Goal: Task Accomplishment & Management: Manage account settings

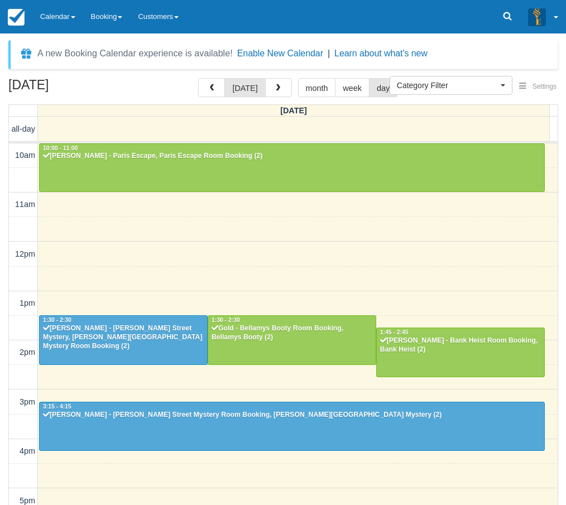
select select
click at [60, 17] on link "Calendar" at bounding box center [57, 16] width 51 height 33
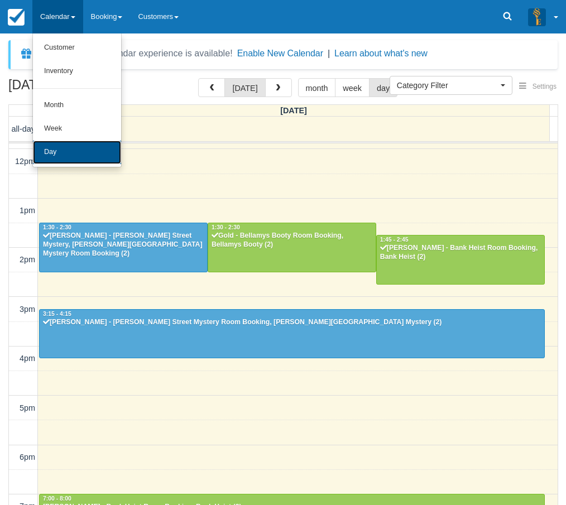
click at [62, 146] on link "Day" at bounding box center [77, 152] width 88 height 23
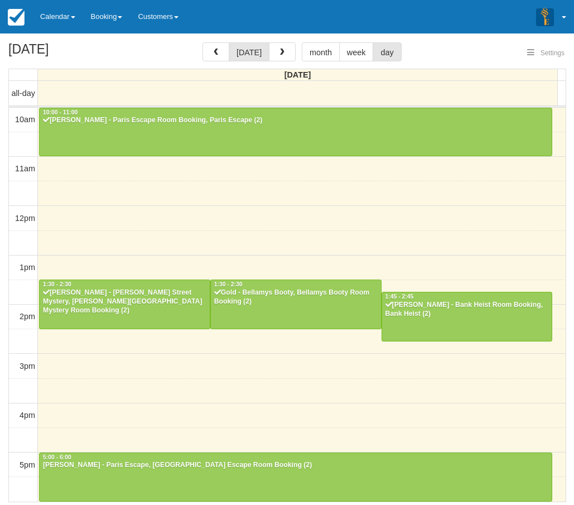
select select
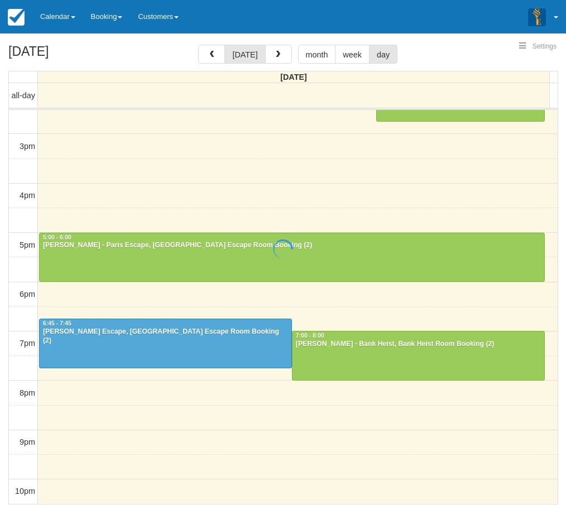
select select
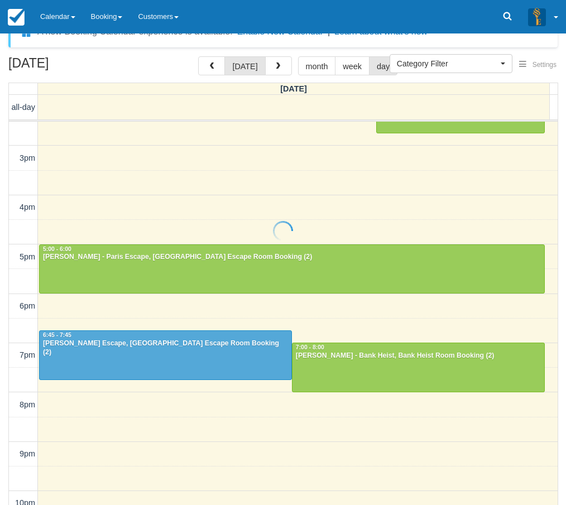
scroll to position [36, 0]
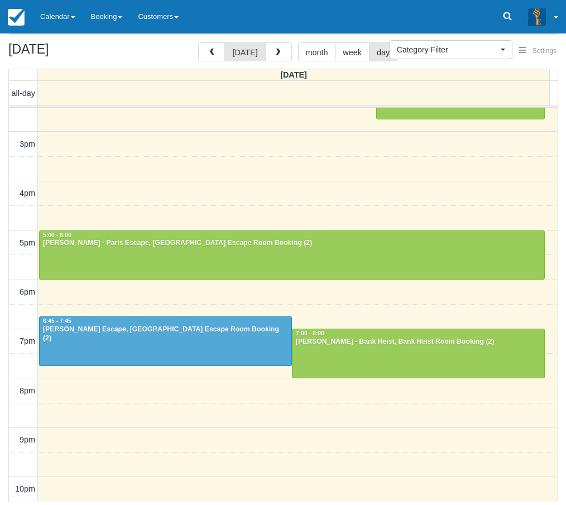
click at [73, 35] on div "A new Booking Calendar experience is available! Enable New Calendar | Learn abo…" at bounding box center [282, 254] width 549 height 500
click at [66, 20] on link "Calendar" at bounding box center [57, 16] width 51 height 33
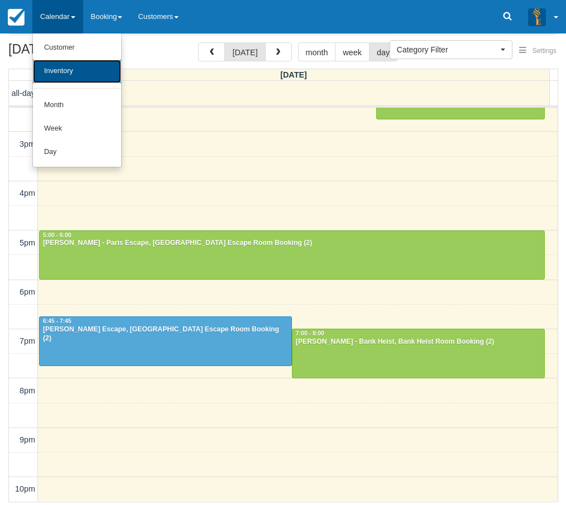
click at [89, 78] on link "Inventory" at bounding box center [77, 71] width 88 height 23
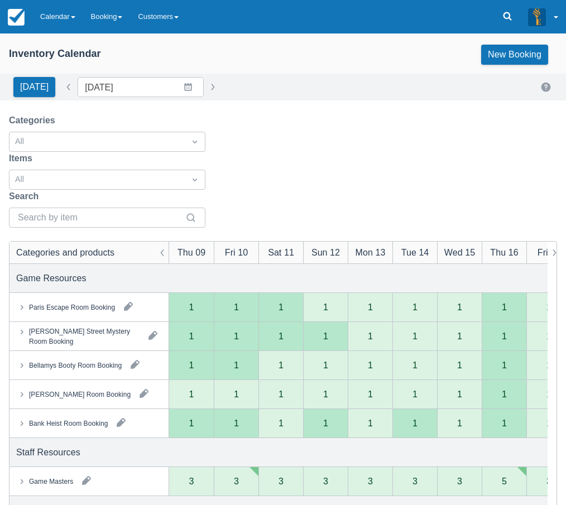
click at [88, 471] on button "button" at bounding box center [87, 480] width 18 height 18
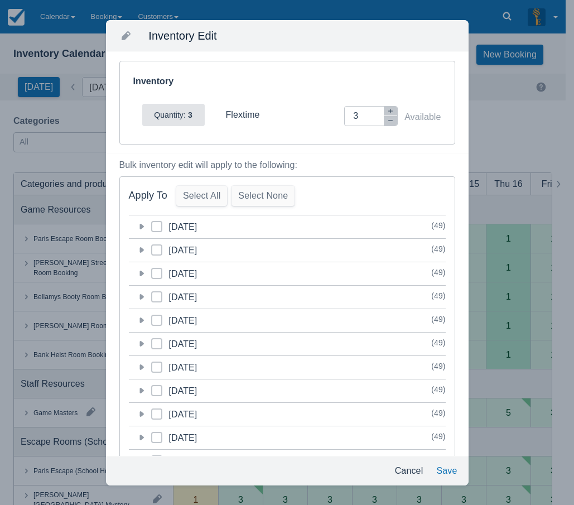
click at [145, 229] on icon at bounding box center [141, 226] width 11 height 11
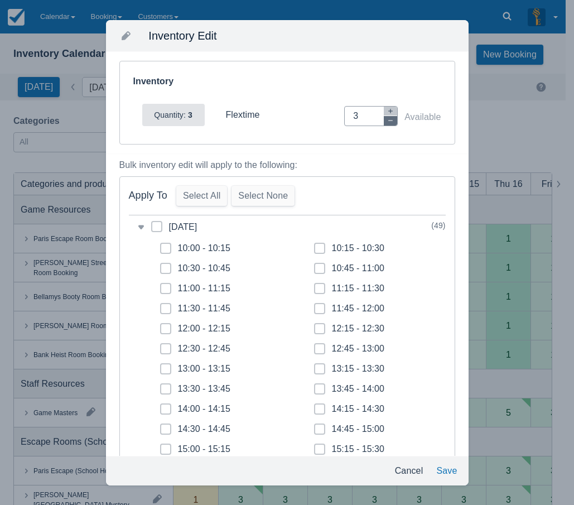
click at [387, 122] on icon "button" at bounding box center [390, 120] width 7 height 7
type input "2"
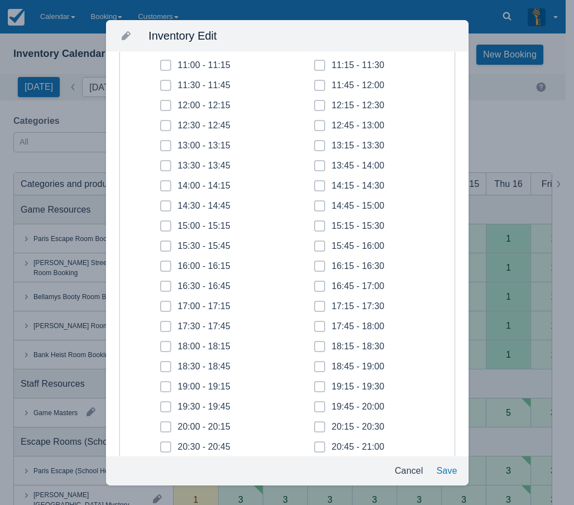
scroll to position [335, 0]
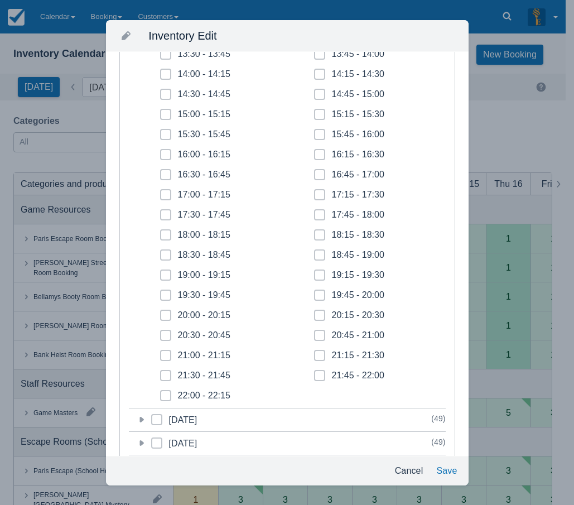
click at [170, 195] on span at bounding box center [165, 199] width 11 height 20
click at [161, 192] on input "17:00 - 17:15" at bounding box center [160, 191] width 1 height 1
checkbox input "true"
click at [165, 213] on icon at bounding box center [165, 215] width 4 height 4
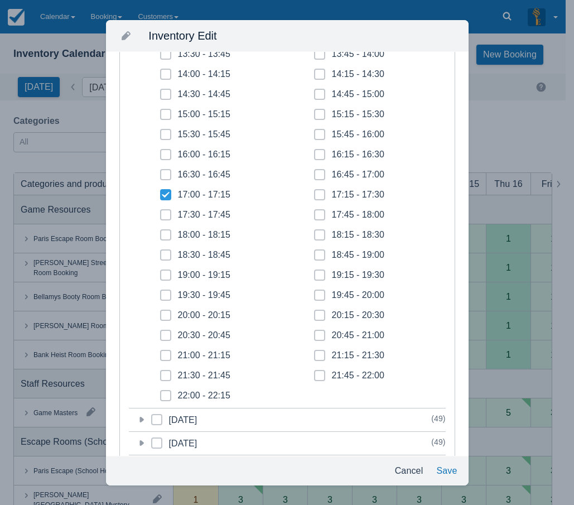
click at [161, 212] on input "17:30 - 17:45" at bounding box center [160, 211] width 1 height 1
checkbox input "true"
click at [167, 234] on icon at bounding box center [165, 235] width 4 height 4
click at [161, 232] on input "18:00 - 18:15" at bounding box center [160, 232] width 1 height 1
checkbox input "true"
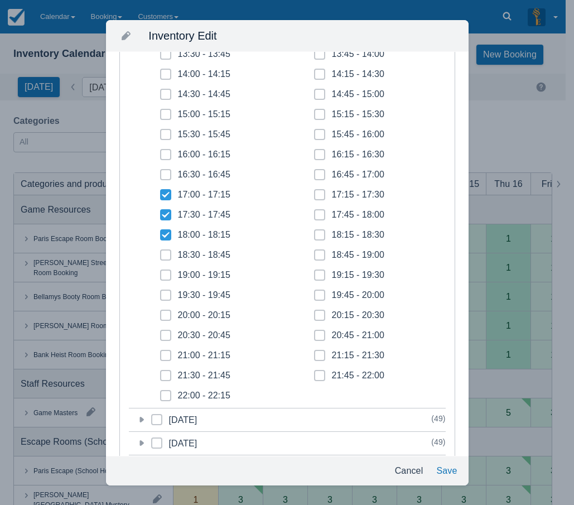
click at [167, 253] on icon at bounding box center [165, 255] width 4 height 4
click at [161, 252] on input "18:30 - 18:45" at bounding box center [160, 252] width 1 height 1
checkbox input "true"
click at [166, 272] on span at bounding box center [165, 279] width 11 height 20
click at [161, 272] on input "19:00 - 19:15" at bounding box center [160, 272] width 1 height 1
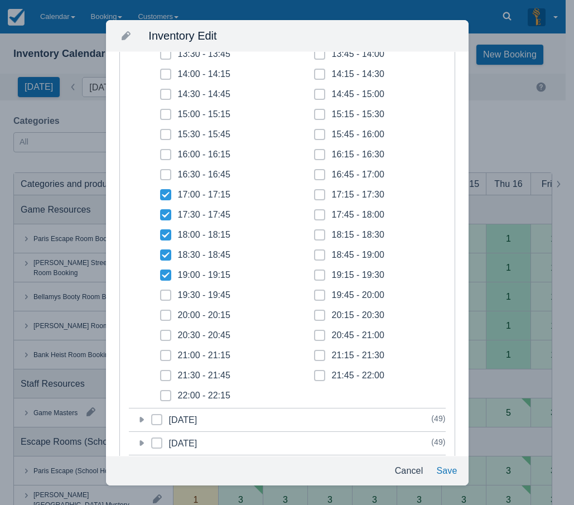
checkbox input "true"
click at [166, 297] on span at bounding box center [165, 300] width 11 height 20
click at [161, 292] on input "19:30 - 19:45" at bounding box center [160, 292] width 1 height 1
checkbox input "true"
click at [166, 317] on icon at bounding box center [165, 315] width 4 height 4
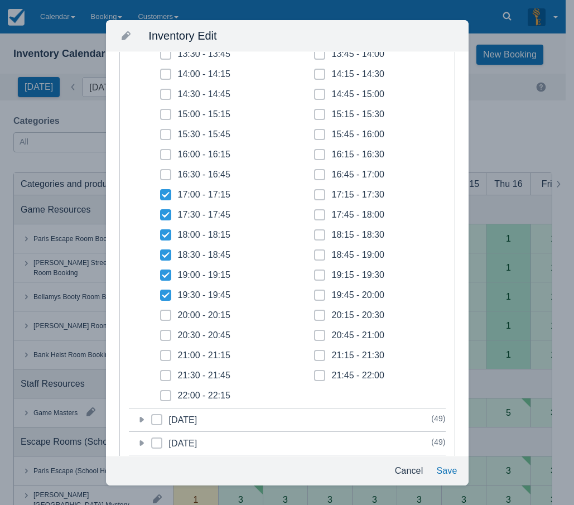
click at [161, 312] on input "20:00 - 20:15" at bounding box center [160, 312] width 1 height 1
checkbox input "true"
click at [167, 339] on span at bounding box center [165, 340] width 11 height 20
click at [161, 332] on input "20:30 - 20:45" at bounding box center [160, 332] width 1 height 1
checkbox input "true"
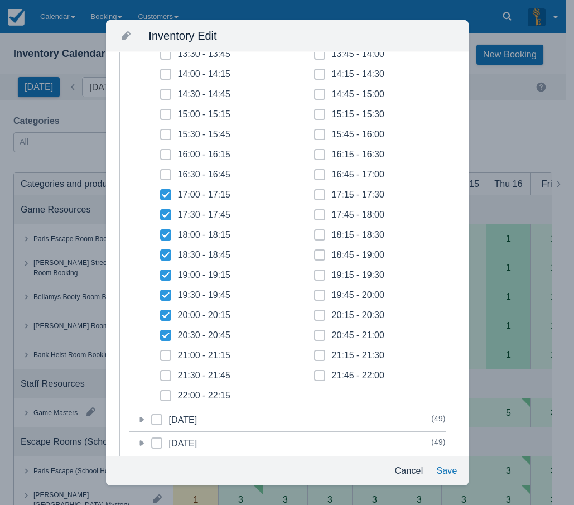
click at [166, 353] on icon at bounding box center [165, 355] width 4 height 4
click at [161, 353] on input "21:00 - 21:15" at bounding box center [160, 352] width 1 height 1
checkbox input "true"
click at [167, 377] on icon at bounding box center [165, 375] width 4 height 4
click at [161, 373] on input "21:30 - 21:45" at bounding box center [160, 372] width 1 height 1
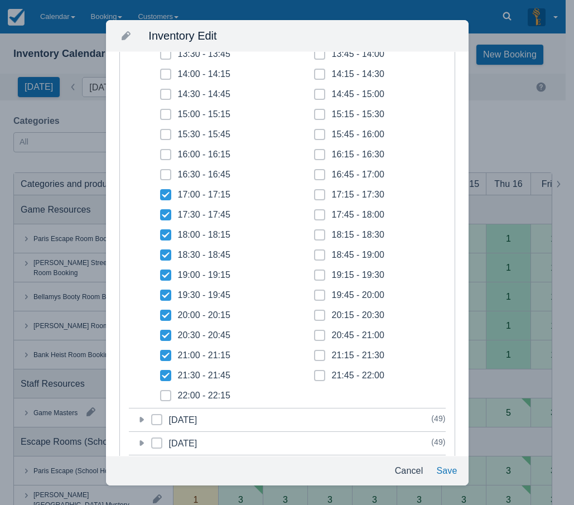
checkbox input "true"
click at [166, 396] on icon at bounding box center [165, 395] width 3 height 2
click at [161, 393] on input "22:00 - 22:15" at bounding box center [160, 392] width 1 height 1
checkbox input "true"
click at [317, 377] on icon at bounding box center [319, 375] width 4 height 4
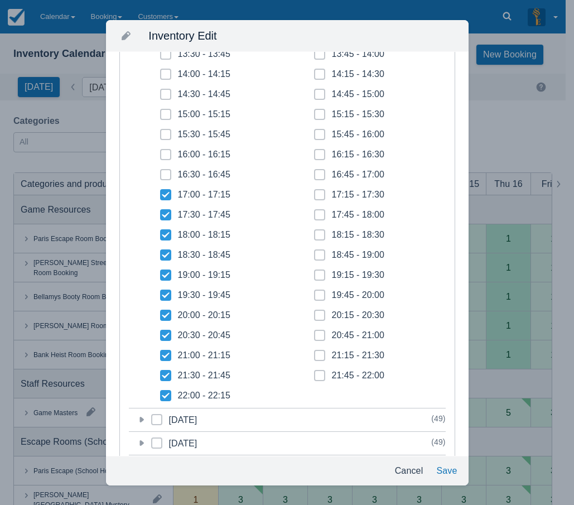
click at [315, 373] on input "21:45 - 22:00" at bounding box center [314, 372] width 1 height 1
checkbox input "true"
click at [318, 356] on icon at bounding box center [319, 355] width 3 height 2
click at [315, 353] on input "21:15 - 21:30" at bounding box center [314, 352] width 1 height 1
checkbox input "true"
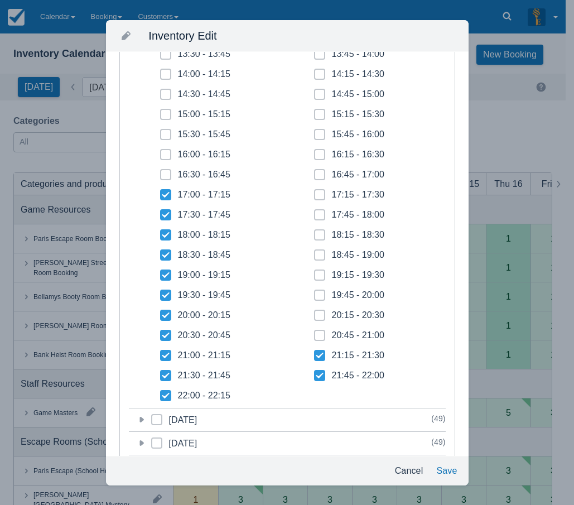
click at [316, 332] on span at bounding box center [319, 340] width 11 height 20
click at [315, 332] on input "20:45 - 21:00" at bounding box center [314, 332] width 1 height 1
checkbox input "true"
click at [316, 319] on span at bounding box center [319, 320] width 11 height 20
click at [315, 312] on input "20:15 - 20:30" at bounding box center [314, 312] width 1 height 1
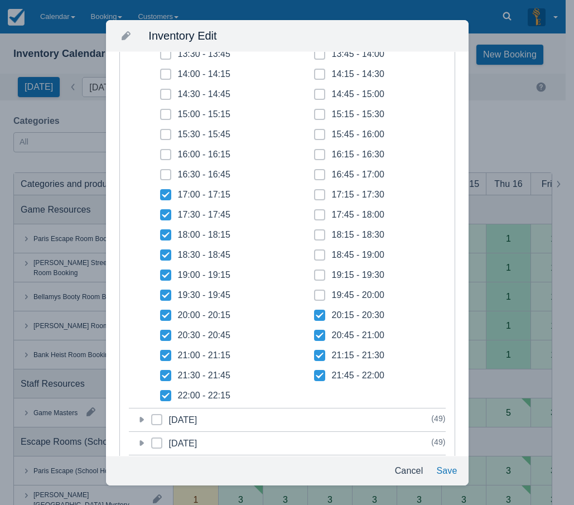
checkbox input "true"
click at [315, 292] on span at bounding box center [319, 300] width 11 height 20
click at [315, 292] on input "19:45 - 20:00" at bounding box center [314, 292] width 1 height 1
checkbox input "true"
click at [317, 277] on span at bounding box center [319, 279] width 11 height 20
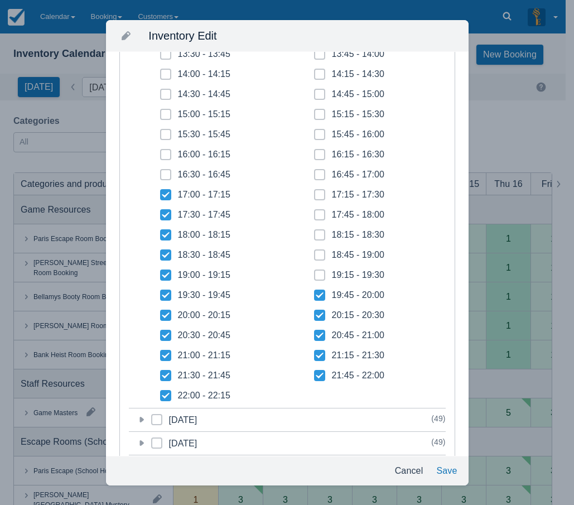
click at [315, 272] on input "19:15 - 19:30" at bounding box center [314, 272] width 1 height 1
checkbox input "true"
click at [317, 253] on icon at bounding box center [319, 255] width 4 height 4
click at [315, 252] on input "18:45 - 19:00" at bounding box center [314, 252] width 1 height 1
checkbox input "true"
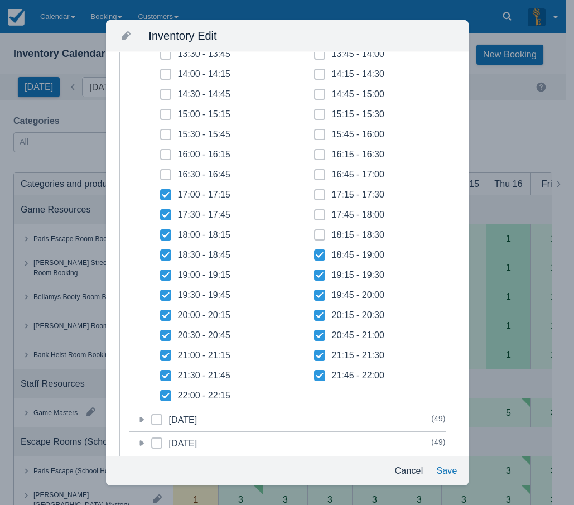
click at [317, 233] on icon at bounding box center [319, 235] width 4 height 4
click at [315, 232] on input "18:15 - 18:30" at bounding box center [314, 232] width 1 height 1
checkbox input "true"
click at [316, 211] on span at bounding box center [319, 219] width 11 height 20
click at [315, 211] on input "17:45 - 18:00" at bounding box center [314, 211] width 1 height 1
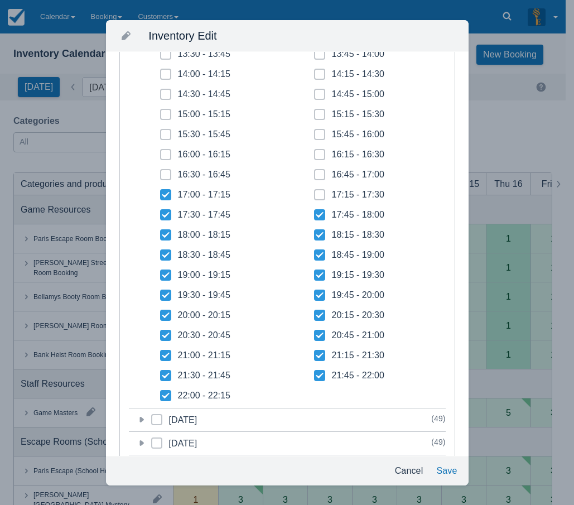
checkbox input "true"
click at [317, 196] on icon at bounding box center [319, 194] width 4 height 4
click at [315, 192] on input "17:15 - 17:30" at bounding box center [314, 191] width 1 height 1
checkbox input "true"
click at [452, 473] on button "Save" at bounding box center [447, 471] width 30 height 20
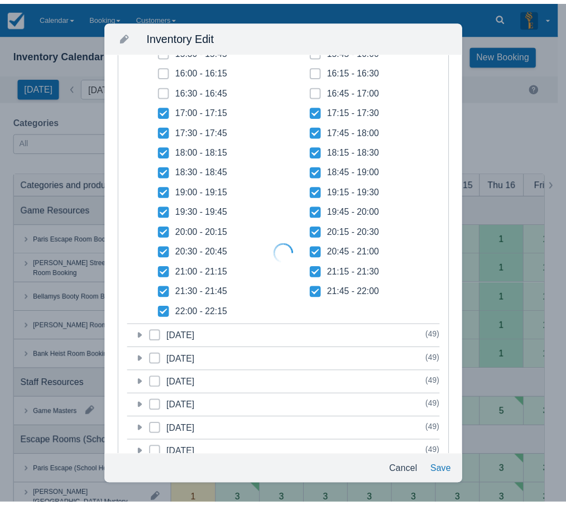
scroll to position [251, 0]
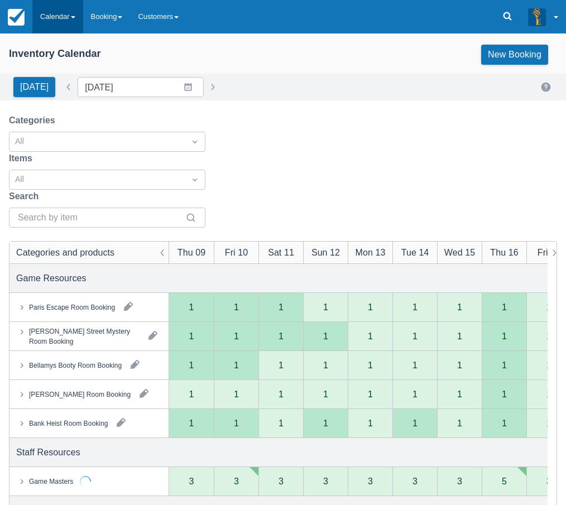
click at [61, 18] on link "Calendar" at bounding box center [57, 16] width 51 height 33
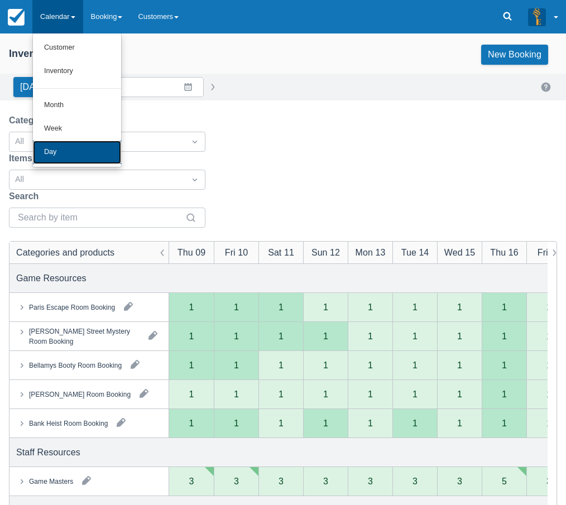
click at [63, 154] on link "Day" at bounding box center [77, 152] width 88 height 23
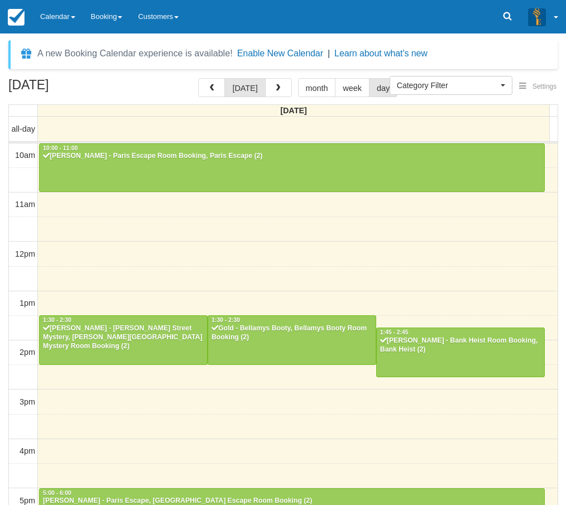
select select
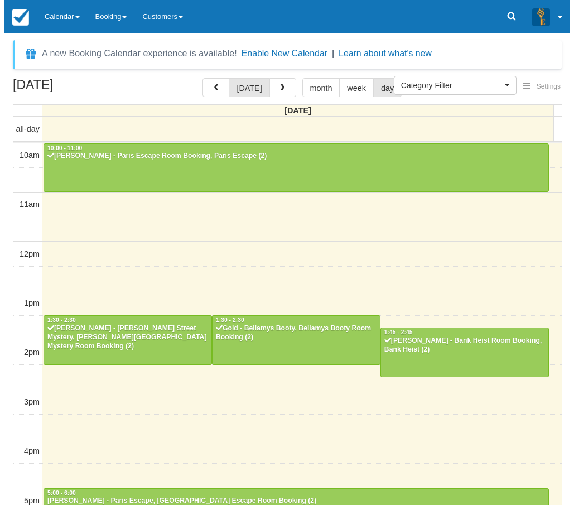
scroll to position [222, 0]
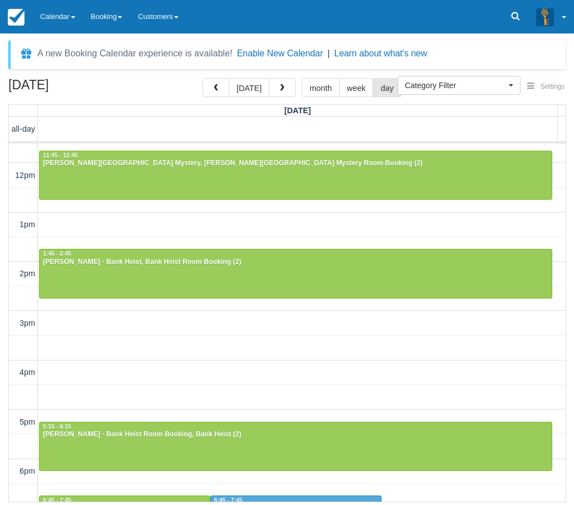
scroll to position [257, 0]
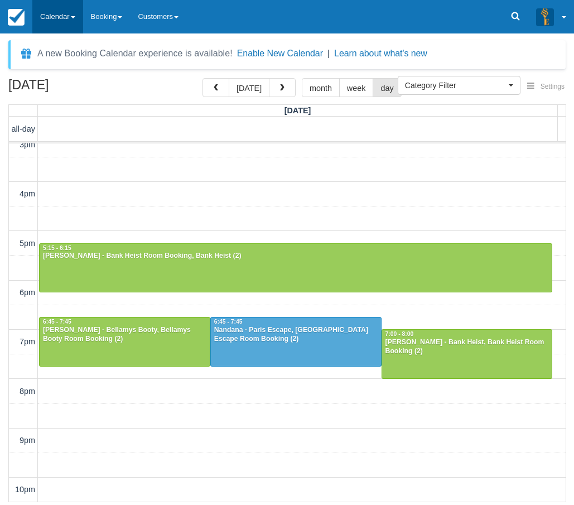
click at [66, 16] on link "Calendar" at bounding box center [57, 16] width 51 height 33
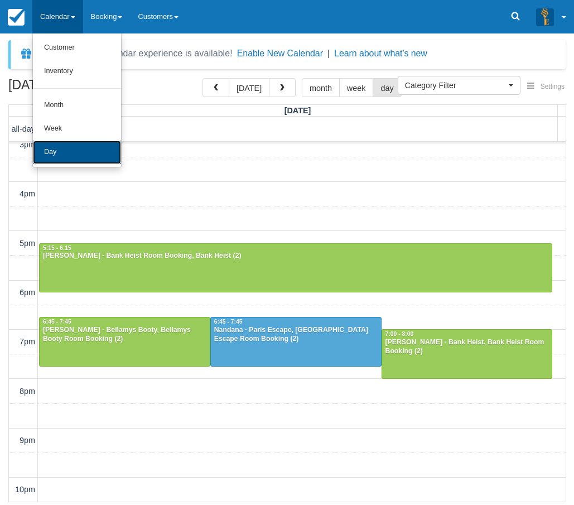
click at [57, 143] on link "Day" at bounding box center [77, 152] width 88 height 23
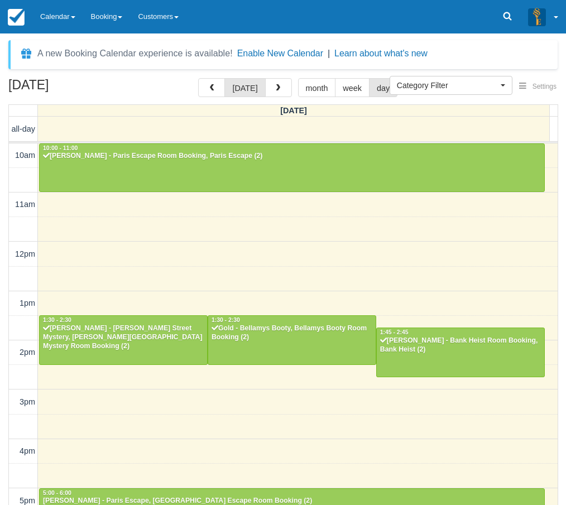
select select
